Goal: Check status: Check status

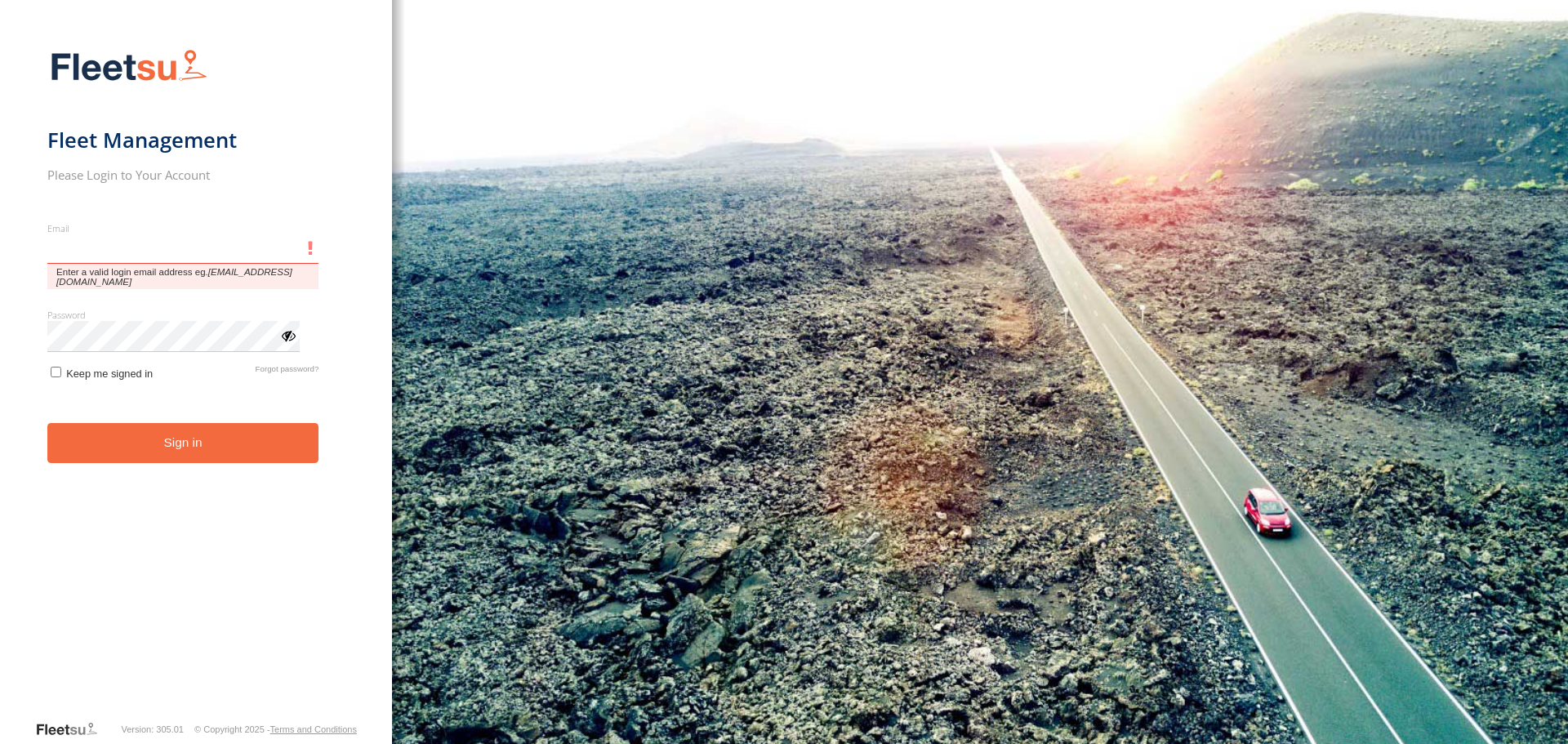
type input "**********"
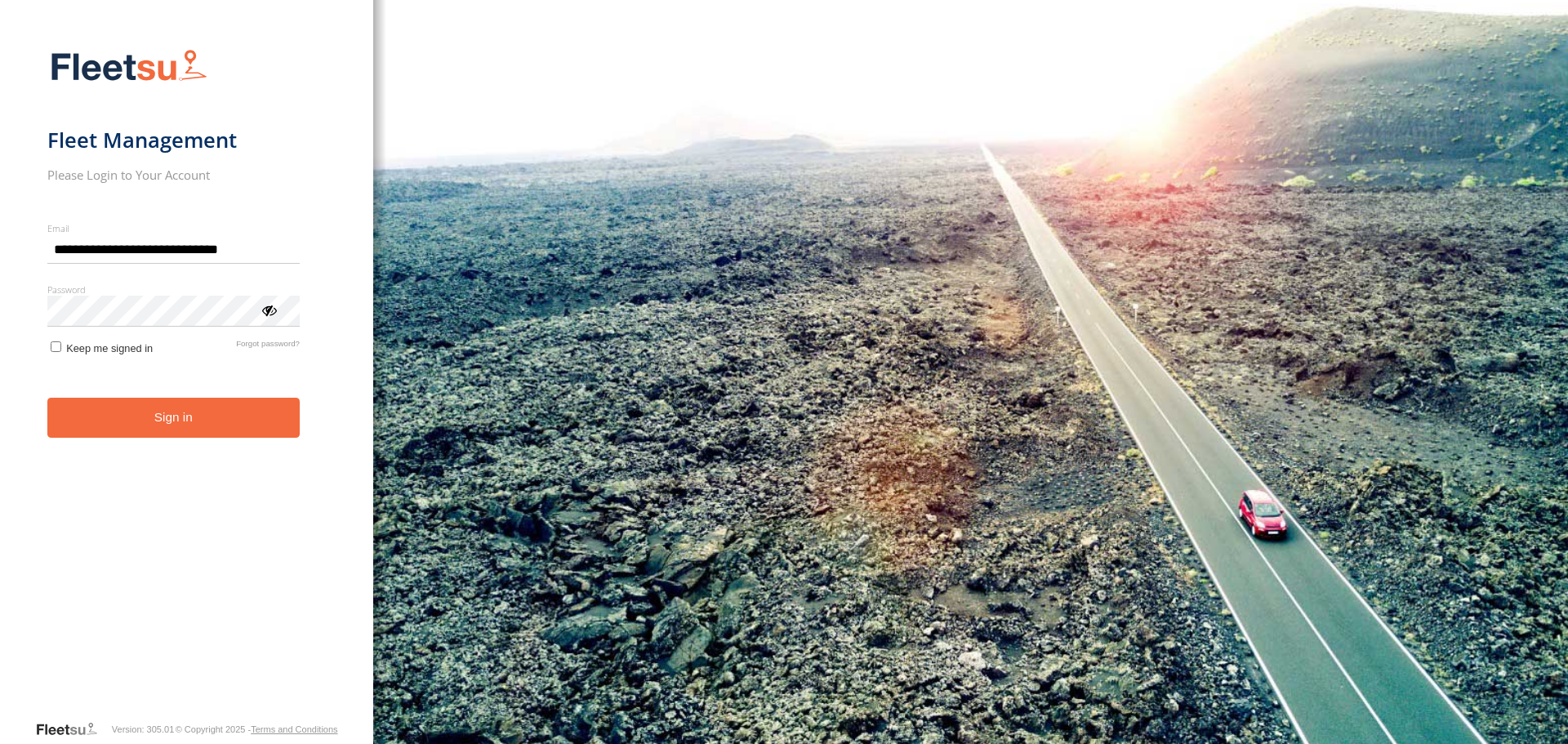
click at [188, 427] on button "Sign in" at bounding box center [174, 417] width 253 height 40
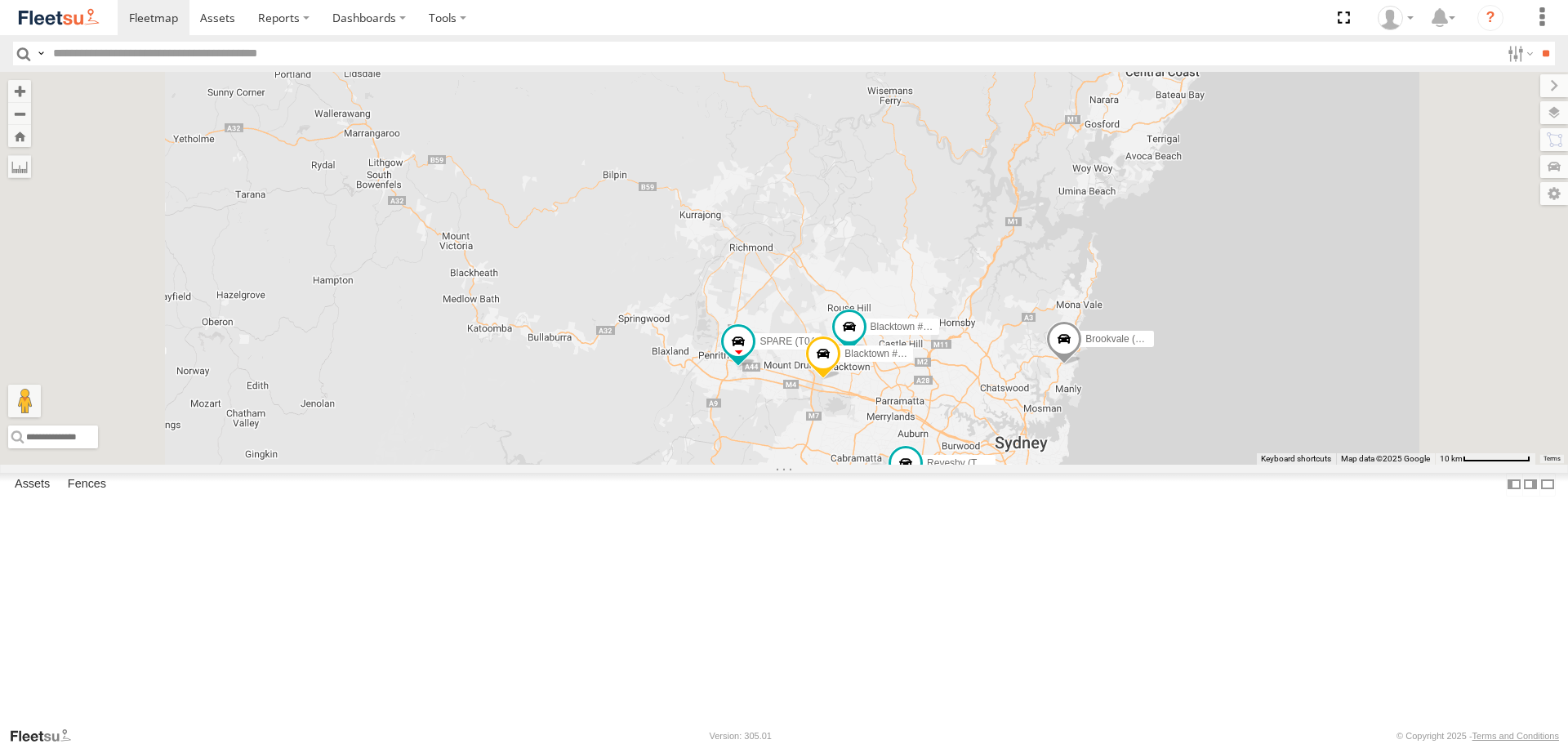
click at [915, 224] on div "Rural (T08 - [PERSON_NAME]) Brookvale (T10 - [PERSON_NAME]) Revesby (T07 - [PER…" at bounding box center [784, 267] width 1568 height 392
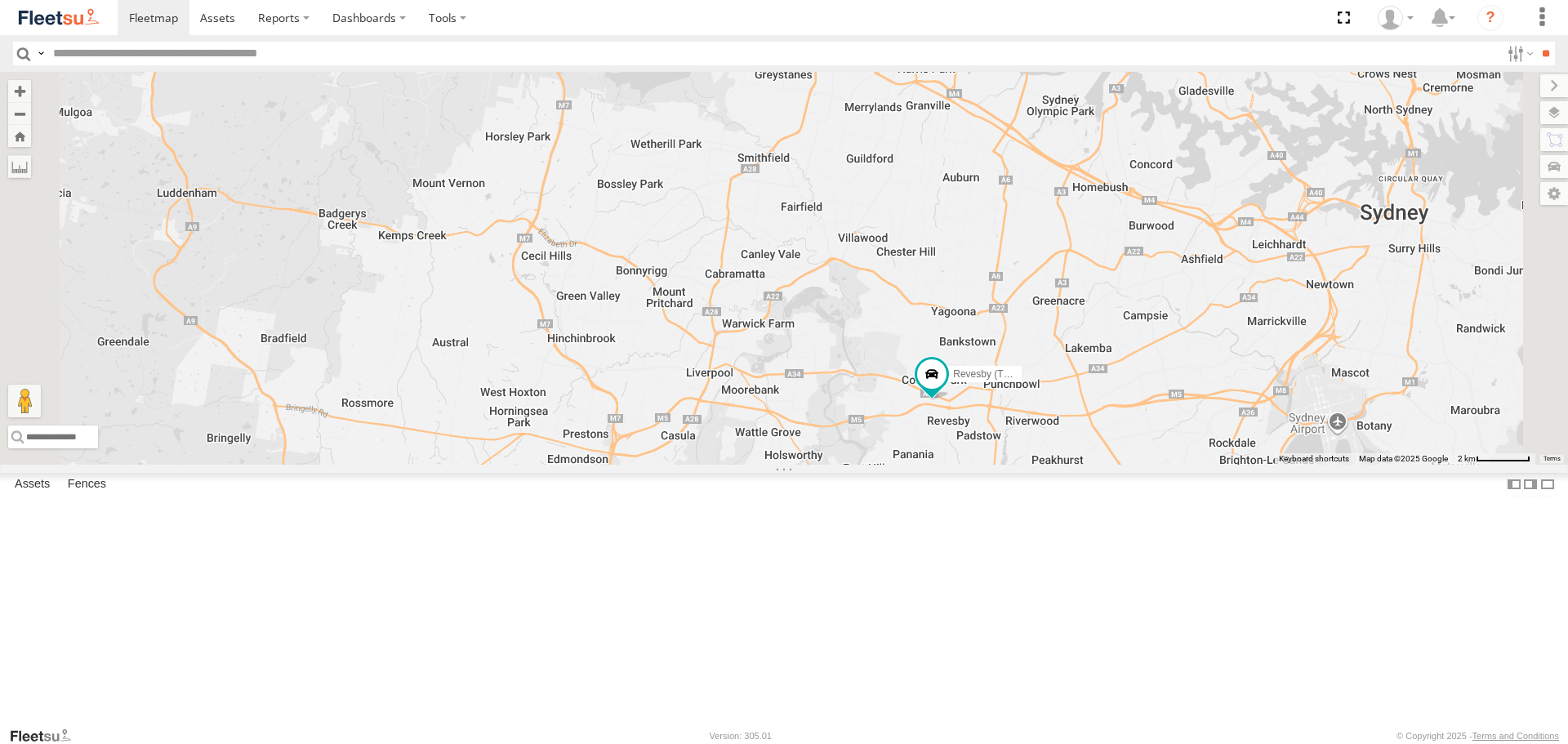
drag, startPoint x: 1007, startPoint y: 388, endPoint x: 975, endPoint y: 263, distance: 129.0
click at [975, 263] on div "Rural (T08 - [PERSON_NAME]) Brookvale (T10 - [PERSON_NAME]) Revesby (T07 - [PER…" at bounding box center [784, 267] width 1568 height 392
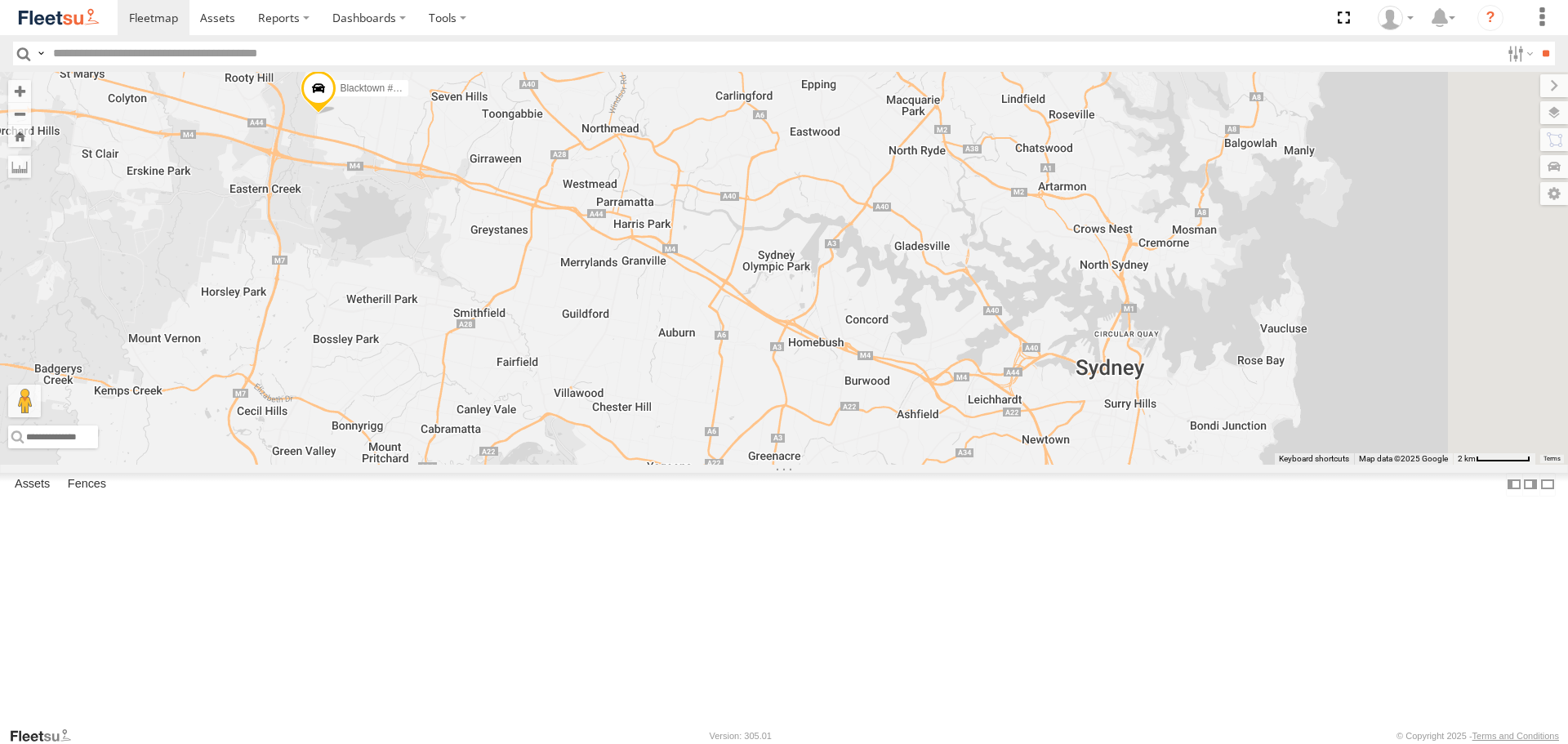
drag, startPoint x: 1206, startPoint y: 356, endPoint x: 912, endPoint y: 529, distance: 341.1
click at [912, 464] on div "Rural (T08 - [PERSON_NAME]) Brookvale (T10 - [PERSON_NAME]) Revesby (T07 - [PER…" at bounding box center [784, 267] width 1568 height 392
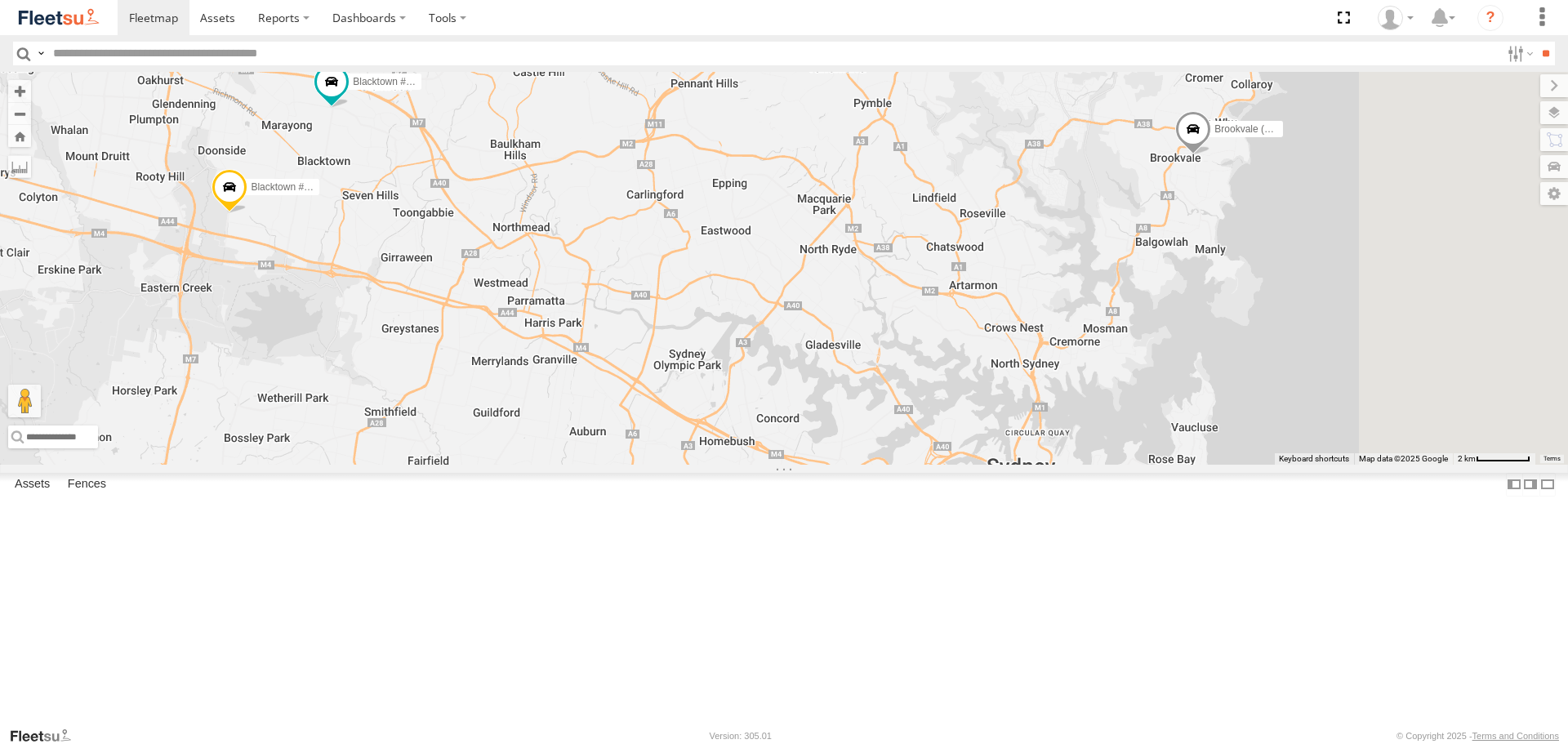
drag, startPoint x: 1089, startPoint y: 346, endPoint x: 791, endPoint y: 512, distance: 341.1
click at [791, 464] on div "Rural (T08 - [PERSON_NAME]) Brookvale (T10 - [PERSON_NAME]) Revesby (T07 - [PER…" at bounding box center [784, 267] width 1568 height 392
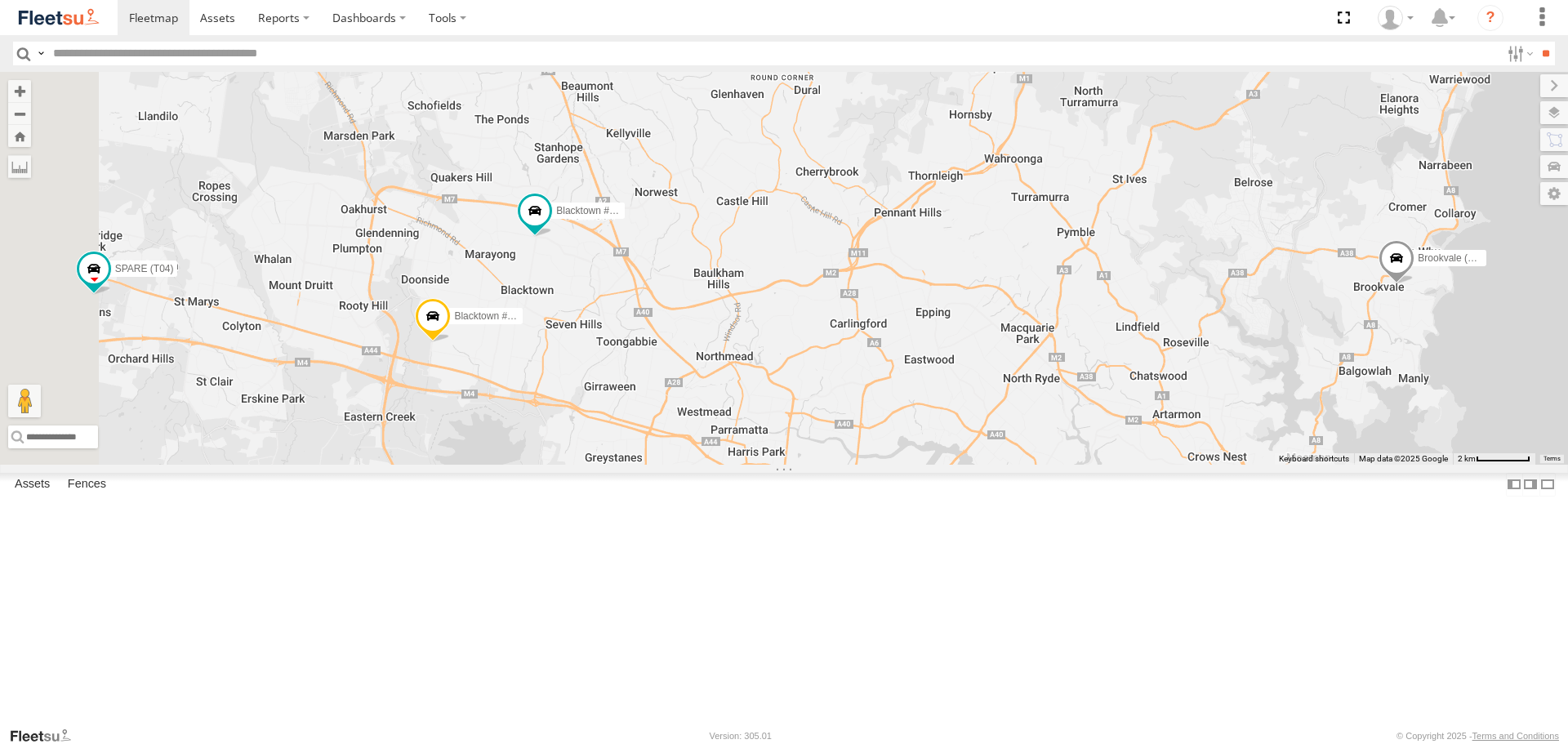
drag, startPoint x: 752, startPoint y: 373, endPoint x: 1174, endPoint y: 430, distance: 425.8
click at [1174, 430] on div "Rural (T08 - [PERSON_NAME]) Brookvale (T10 - [PERSON_NAME]) Revesby (T07 - [PER…" at bounding box center [784, 267] width 1568 height 392
